Goal: Task Accomplishment & Management: Use online tool/utility

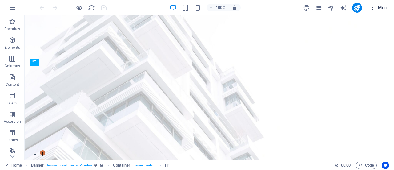
click at [380, 9] on span "More" at bounding box center [379, 8] width 19 height 6
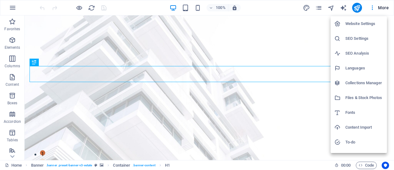
click at [365, 24] on h6 "Website Settings" at bounding box center [365, 23] width 38 height 7
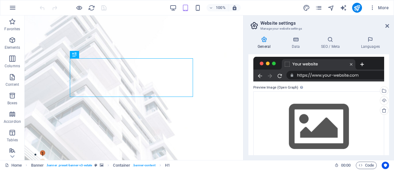
scroll to position [109, 0]
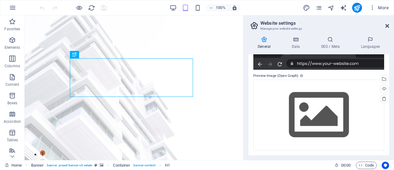
click at [386, 26] on icon at bounding box center [388, 25] width 4 height 5
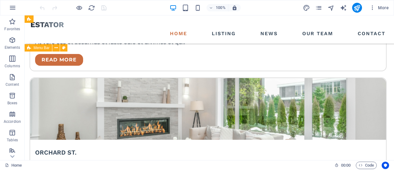
scroll to position [1225, 0]
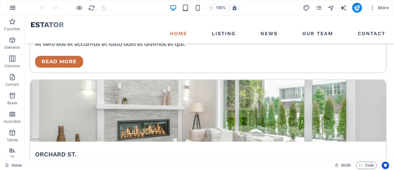
click at [11, 6] on icon "button" at bounding box center [12, 7] width 7 height 7
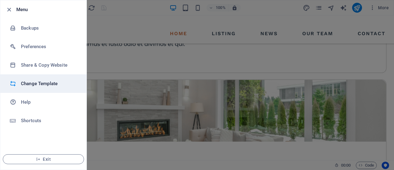
click at [51, 83] on h6 "Change Template" at bounding box center [49, 83] width 57 height 7
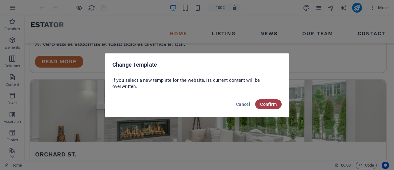
click at [271, 103] on span "Confirm" at bounding box center [268, 104] width 17 height 5
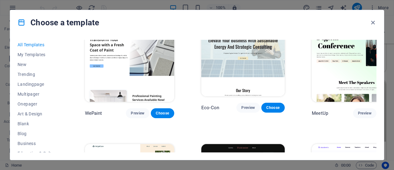
scroll to position [397, 0]
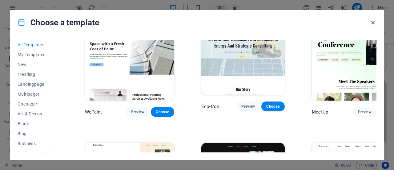
click at [374, 19] on icon "button" at bounding box center [373, 22] width 7 height 7
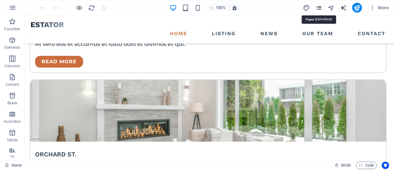
click at [318, 7] on icon "pages" at bounding box center [318, 7] width 7 height 7
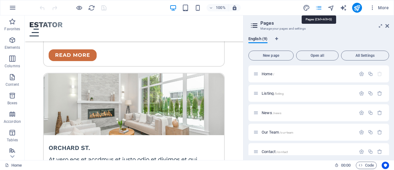
scroll to position [1223, 0]
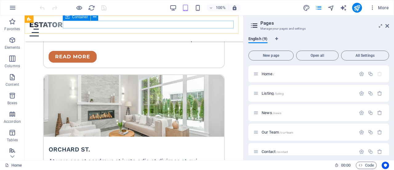
click at [195, 29] on div at bounding box center [134, 33] width 209 height 8
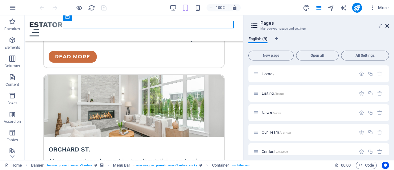
click at [386, 26] on icon at bounding box center [388, 25] width 4 height 5
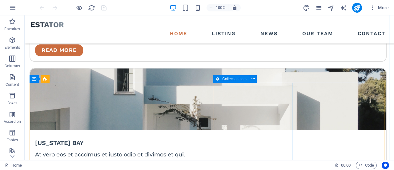
scroll to position [1360, 0]
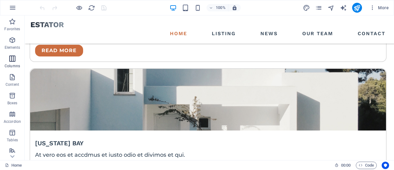
click at [10, 63] on p "Columns" at bounding box center [12, 65] width 15 height 5
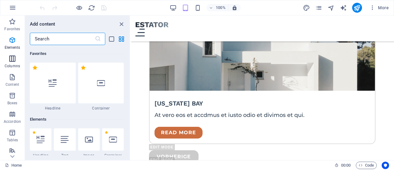
scroll to position [305, 0]
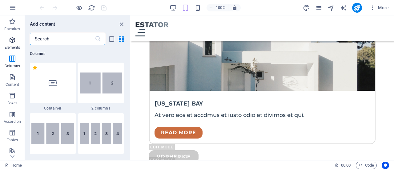
click at [6, 41] on span "Elements" at bounding box center [12, 43] width 25 height 15
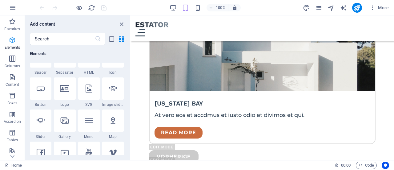
scroll to position [66, 0]
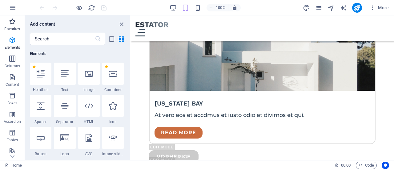
click at [10, 27] on p "Favorites" at bounding box center [12, 28] width 16 height 5
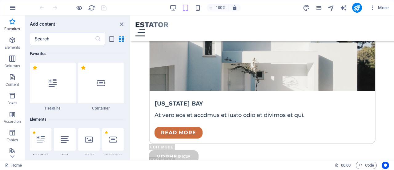
scroll to position [0, 0]
click at [12, 8] on icon "button" at bounding box center [12, 7] width 7 height 7
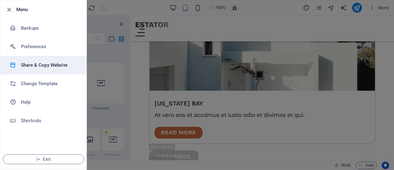
click at [38, 68] on h6 "Share & Copy Website" at bounding box center [49, 64] width 57 height 7
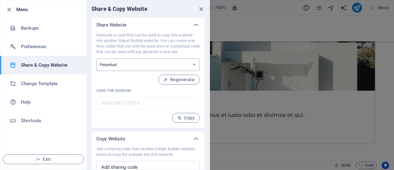
click at [195, 64] on select "One-time Perpetual" at bounding box center [148, 64] width 104 height 13
select select "onetime"
click at [96, 58] on select "One-time Perpetual" at bounding box center [148, 64] width 104 height 13
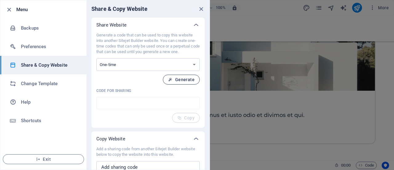
click at [191, 81] on span "Generate" at bounding box center [181, 79] width 26 height 5
type input "0df48f7a-2139213"
click at [203, 9] on icon "close" at bounding box center [201, 9] width 7 height 7
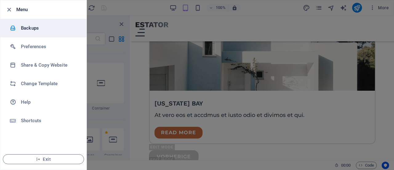
click at [33, 27] on h6 "Backups" at bounding box center [49, 27] width 57 height 7
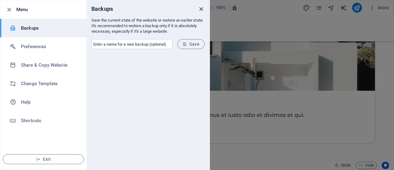
click at [204, 10] on icon "close" at bounding box center [201, 9] width 7 height 7
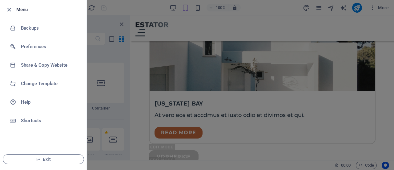
click at [270, 90] on div at bounding box center [197, 85] width 394 height 170
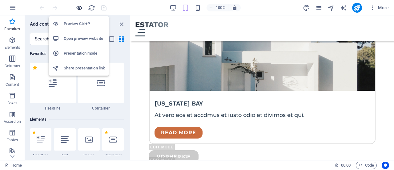
click at [79, 8] on icon "button" at bounding box center [79, 7] width 7 height 7
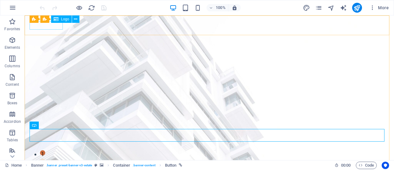
click at [63, 19] on span "Logo" at bounding box center [65, 19] width 8 height 4
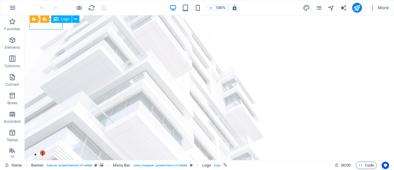
click at [63, 18] on span "Logo" at bounding box center [65, 19] width 8 height 4
click at [63, 17] on span "Logo" at bounding box center [65, 19] width 8 height 4
click at [65, 20] on span "Logo" at bounding box center [65, 19] width 8 height 4
click at [77, 20] on icon at bounding box center [75, 19] width 3 height 6
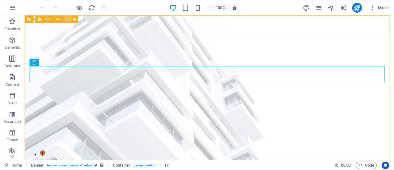
click at [67, 19] on icon at bounding box center [66, 19] width 3 height 6
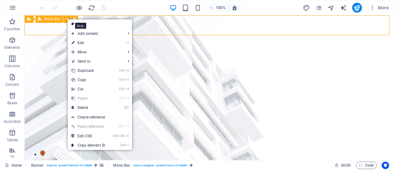
click at [75, 18] on icon at bounding box center [74, 19] width 3 height 6
select select "rem"
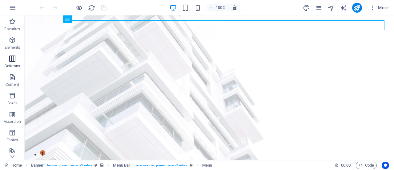
click at [13, 60] on icon "button" at bounding box center [12, 58] width 7 height 7
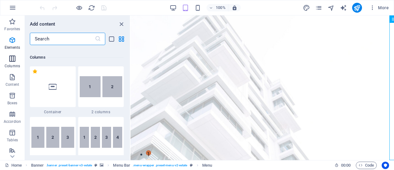
scroll to position [305, 0]
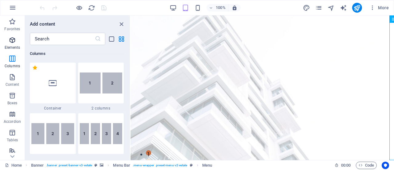
click at [14, 37] on icon "button" at bounding box center [12, 39] width 7 height 7
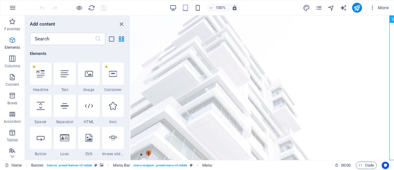
scroll to position [66, 0]
click at [87, 75] on icon at bounding box center [89, 74] width 8 height 8
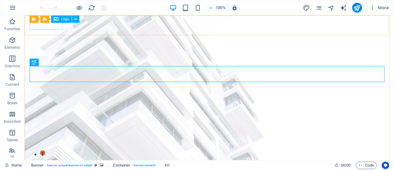
click at [59, 18] on div "Logo" at bounding box center [61, 18] width 21 height 7
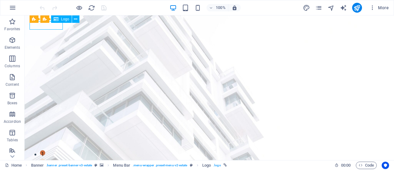
click at [61, 19] on span "Logo" at bounding box center [65, 19] width 8 height 4
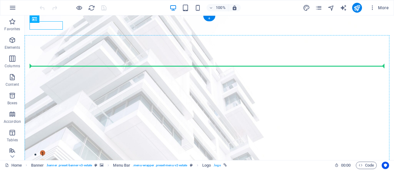
drag, startPoint x: 86, startPoint y: 34, endPoint x: 65, endPoint y: 73, distance: 43.8
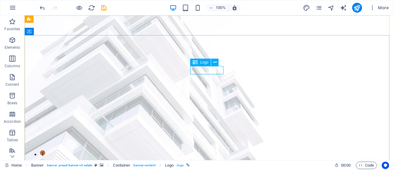
click at [195, 62] on icon at bounding box center [195, 62] width 5 height 7
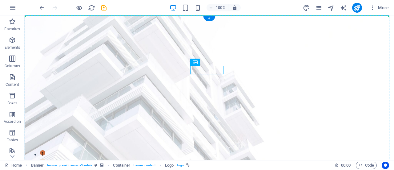
drag, startPoint x: 220, startPoint y: 78, endPoint x: 68, endPoint y: 50, distance: 154.1
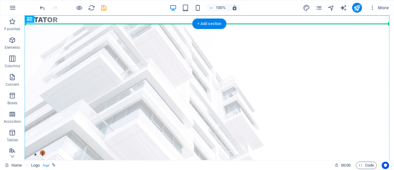
drag, startPoint x: 52, startPoint y: 35, endPoint x: 38, endPoint y: 43, distance: 16.1
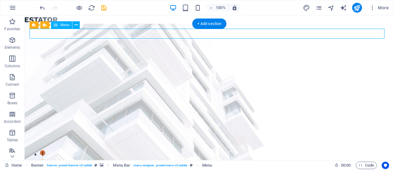
click at [25, 15] on div at bounding box center [25, 15] width 0 height 0
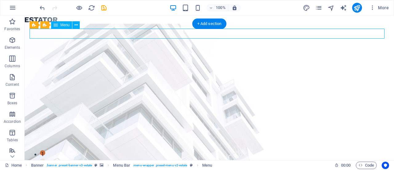
select select
select select "1"
select select
select select "2"
select select
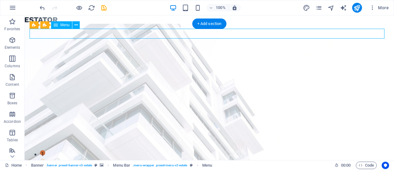
select select "3"
select select
select select "4"
select select
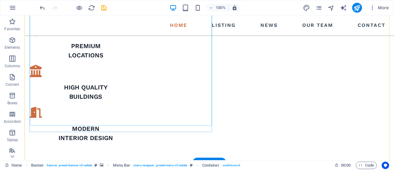
scroll to position [398, 0]
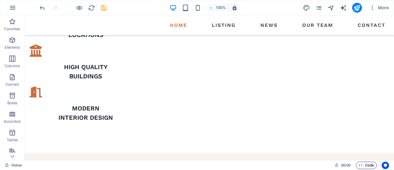
click at [367, 164] on span "Code" at bounding box center [366, 164] width 15 height 7
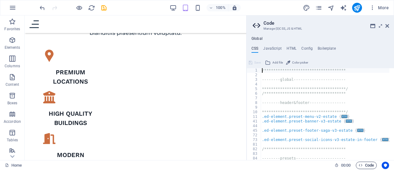
scroll to position [396, 0]
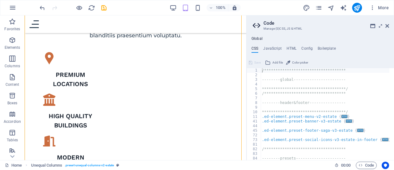
click at [384, 24] on h2 "Code" at bounding box center [327, 23] width 126 height 6
click at [388, 27] on icon at bounding box center [388, 25] width 4 height 5
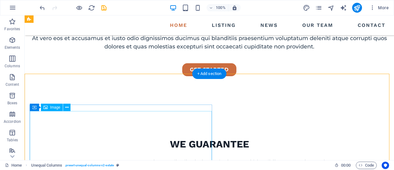
scroll to position [215, 0]
